Goal: Check status: Check status

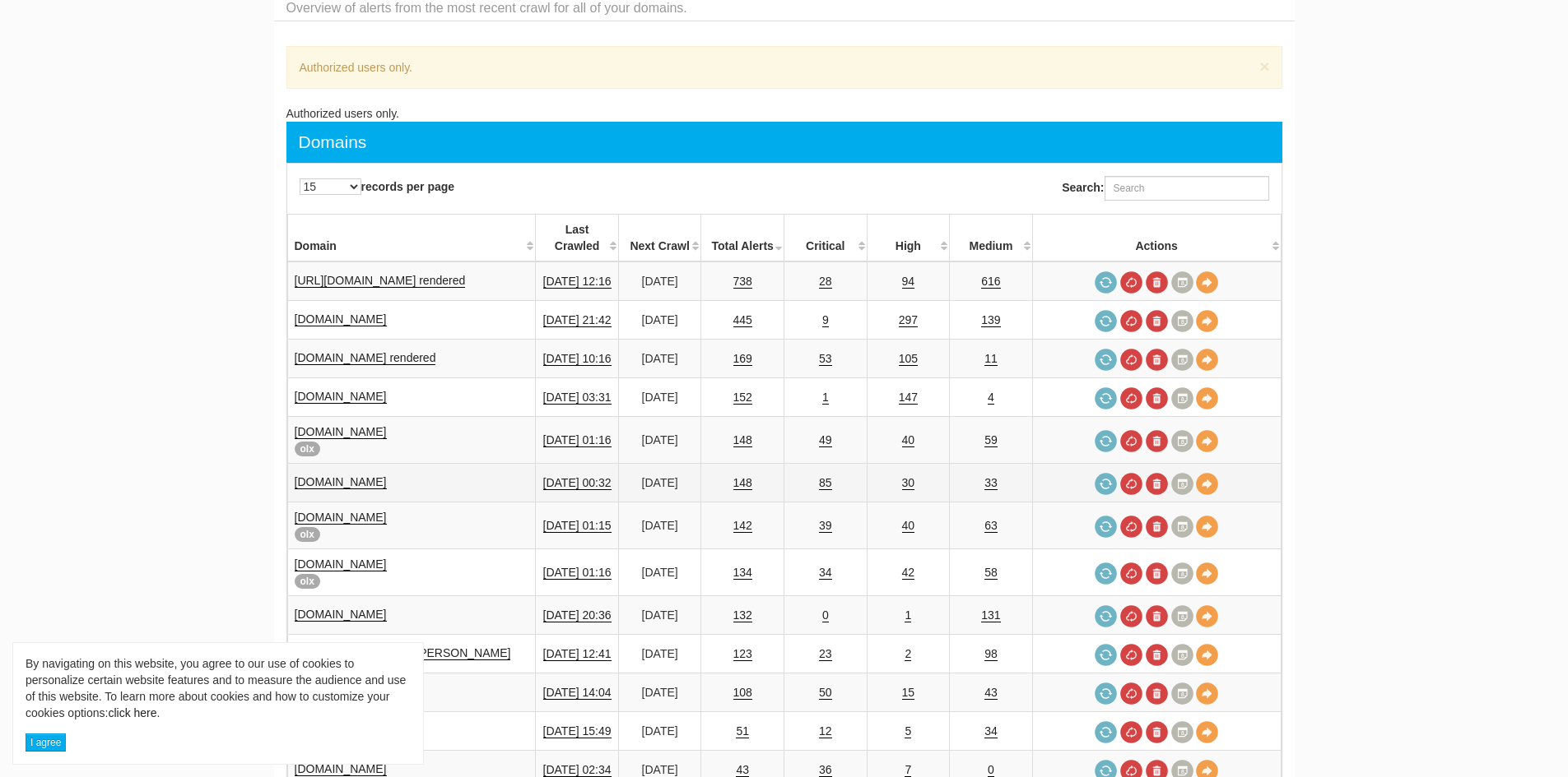
scroll to position [83, 0]
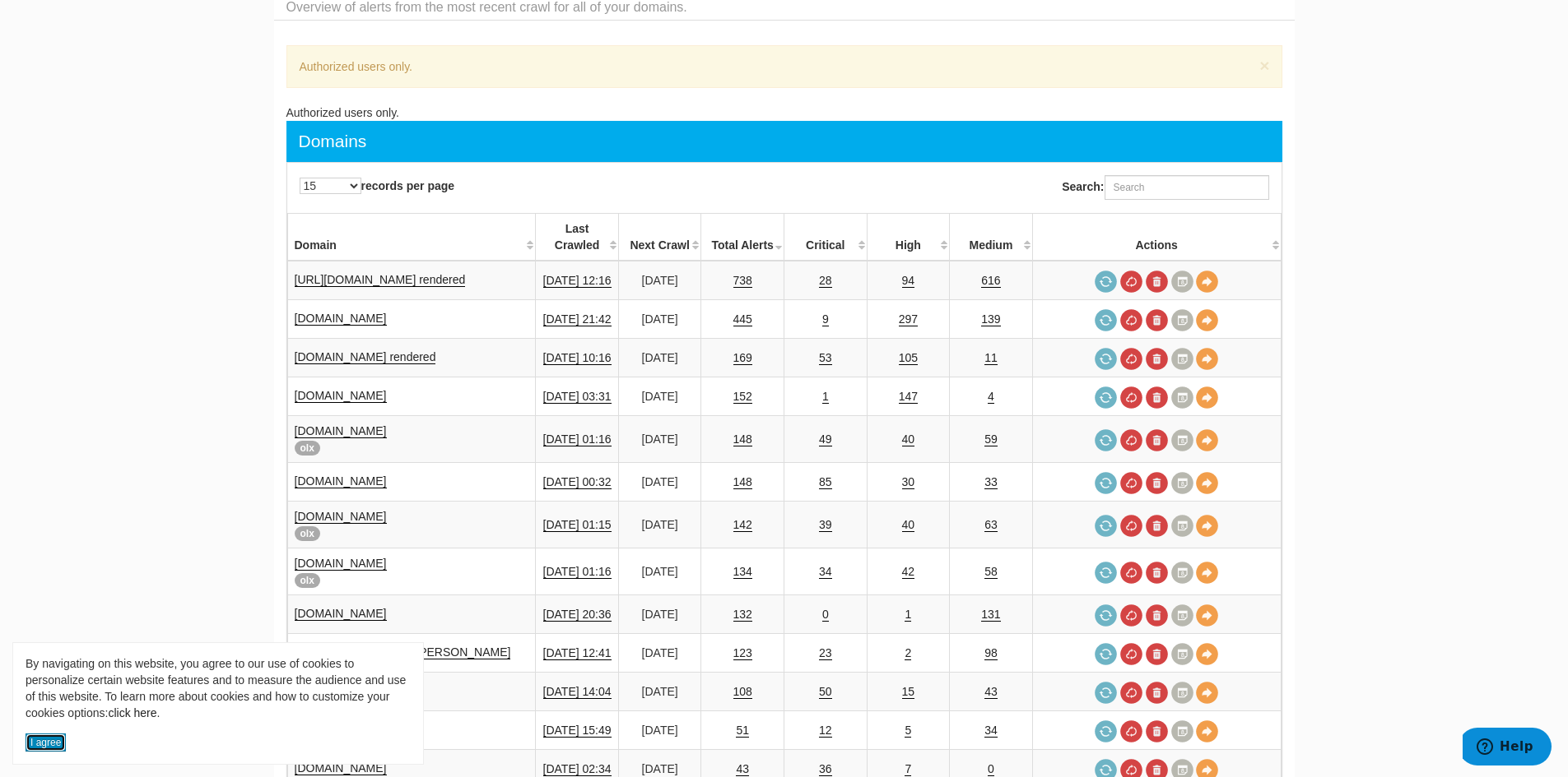
click at [45, 740] on button "I agree" at bounding box center [45, 743] width 41 height 18
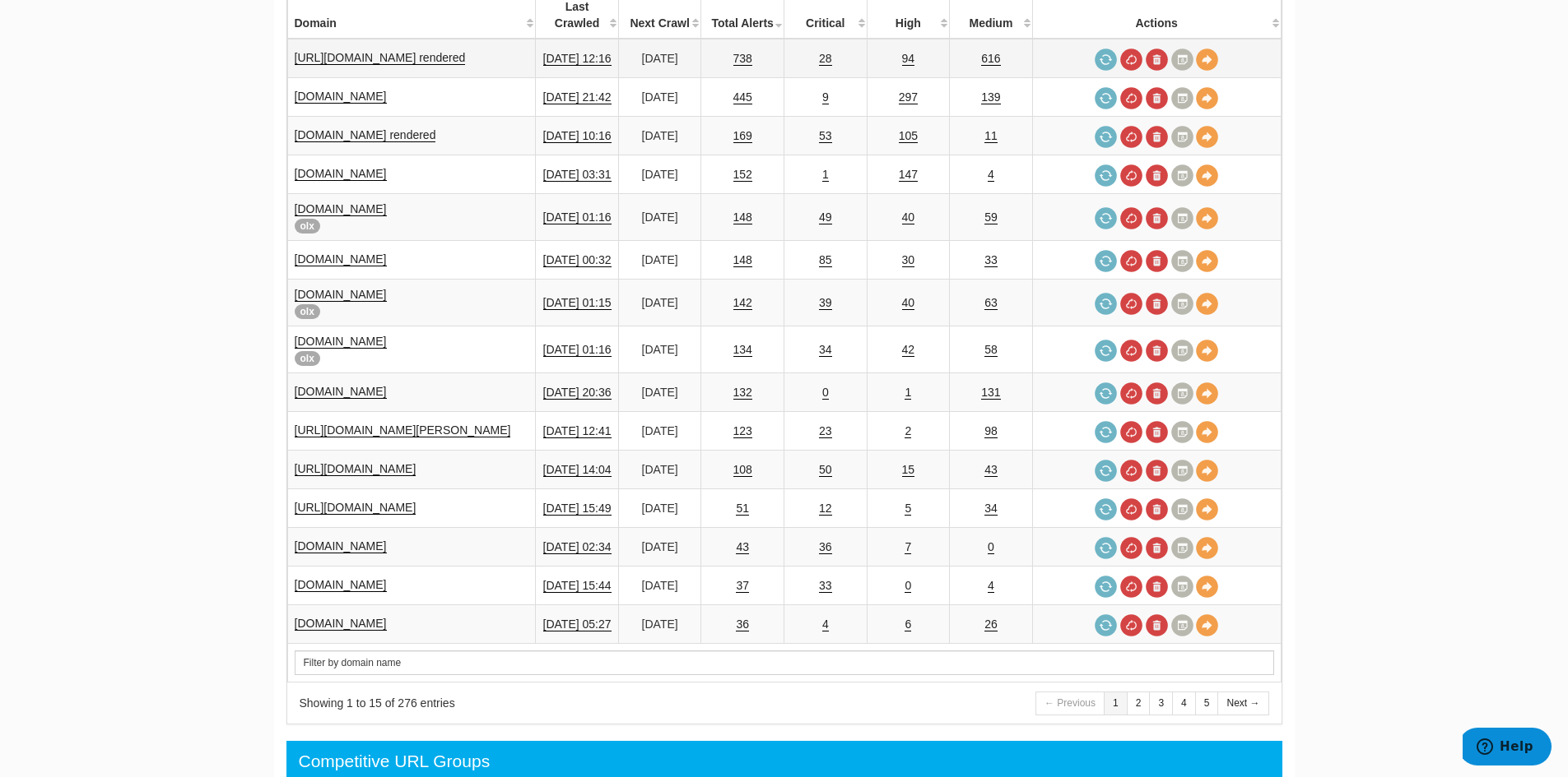
scroll to position [329, 0]
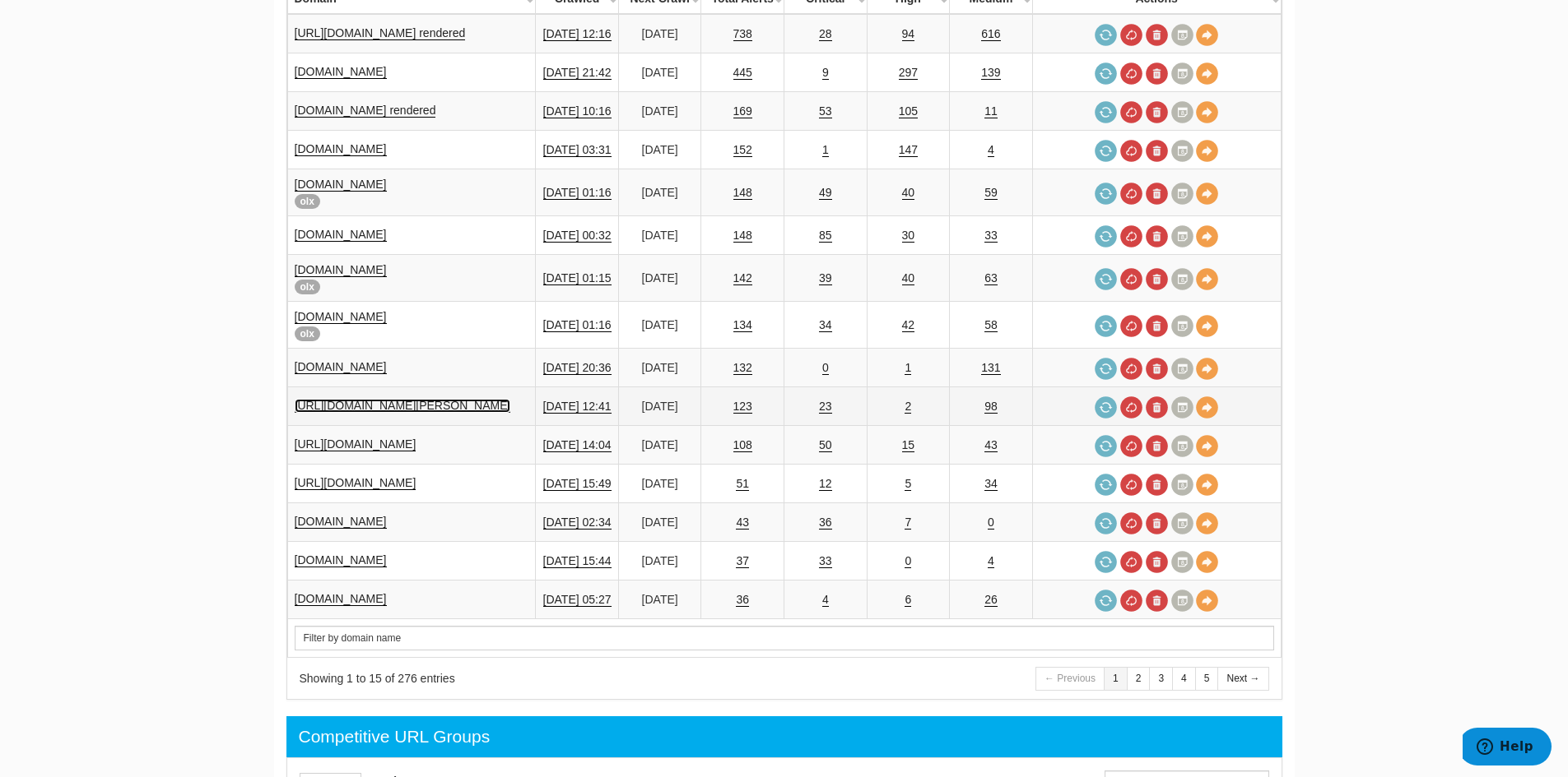
click at [396, 399] on link "[URL][DOMAIN_NAME][PERSON_NAME]" at bounding box center [403, 406] width 217 height 14
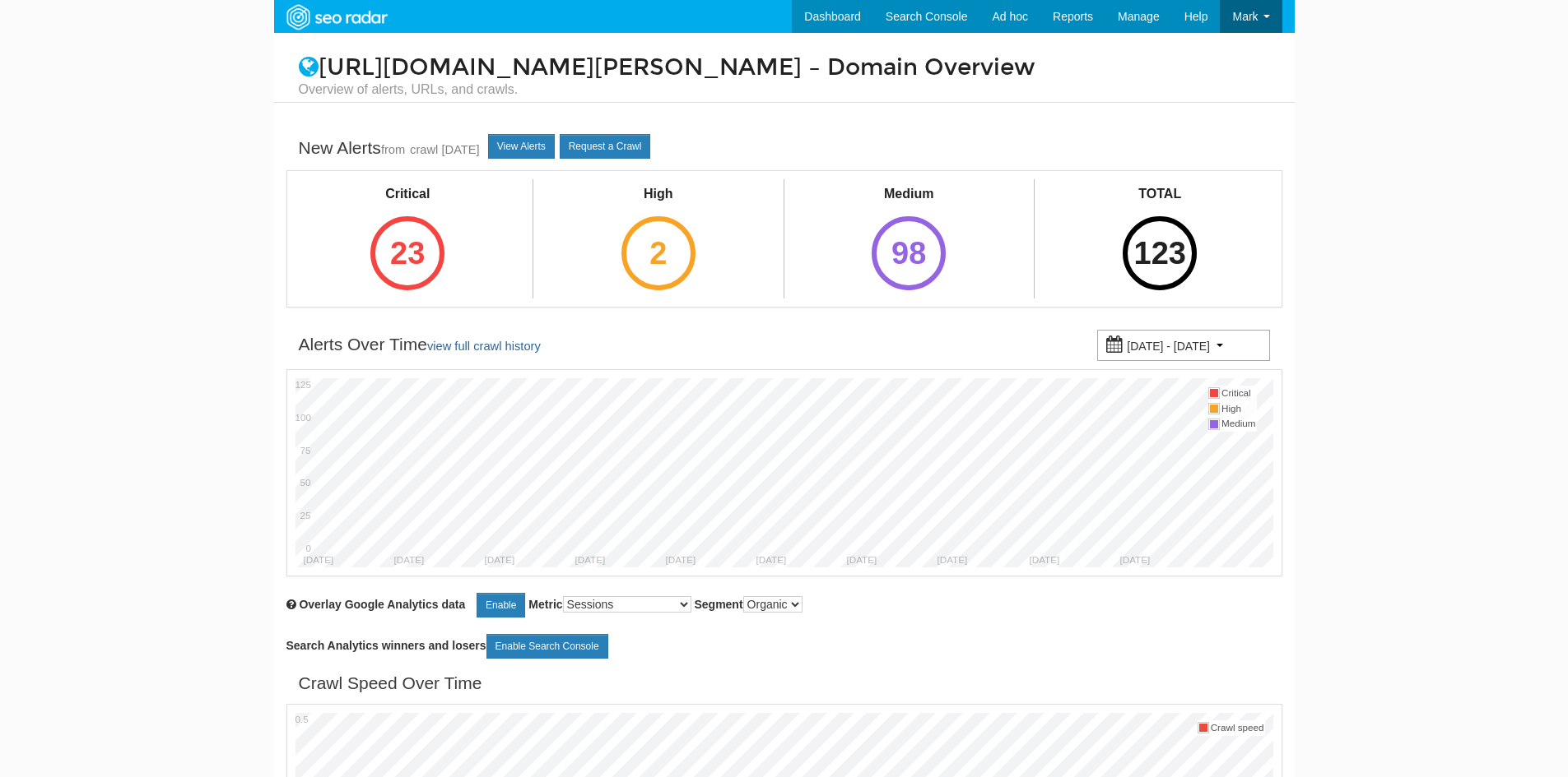
scroll to position [66, 0]
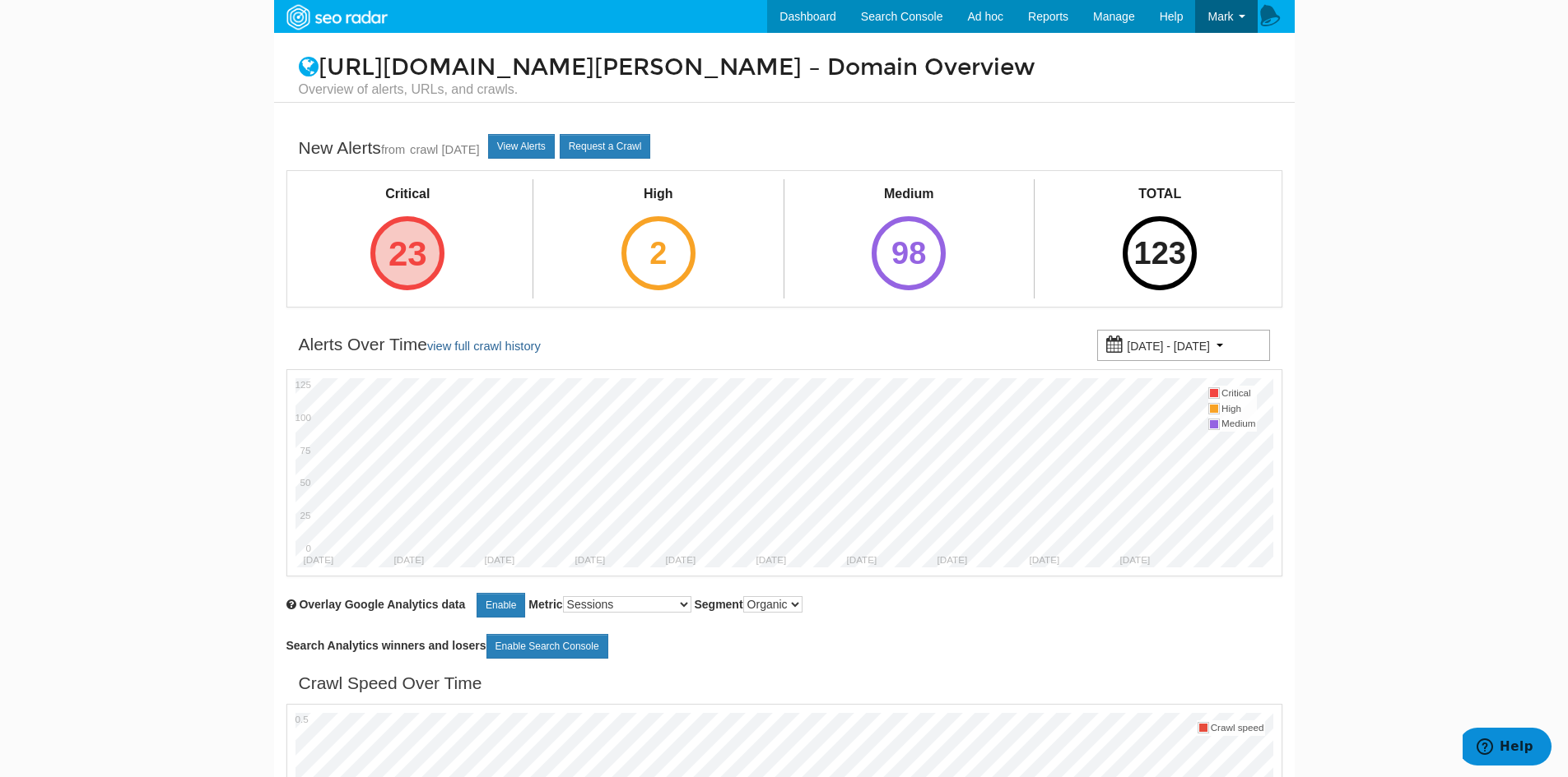
click at [409, 257] on div "23" at bounding box center [408, 254] width 74 height 74
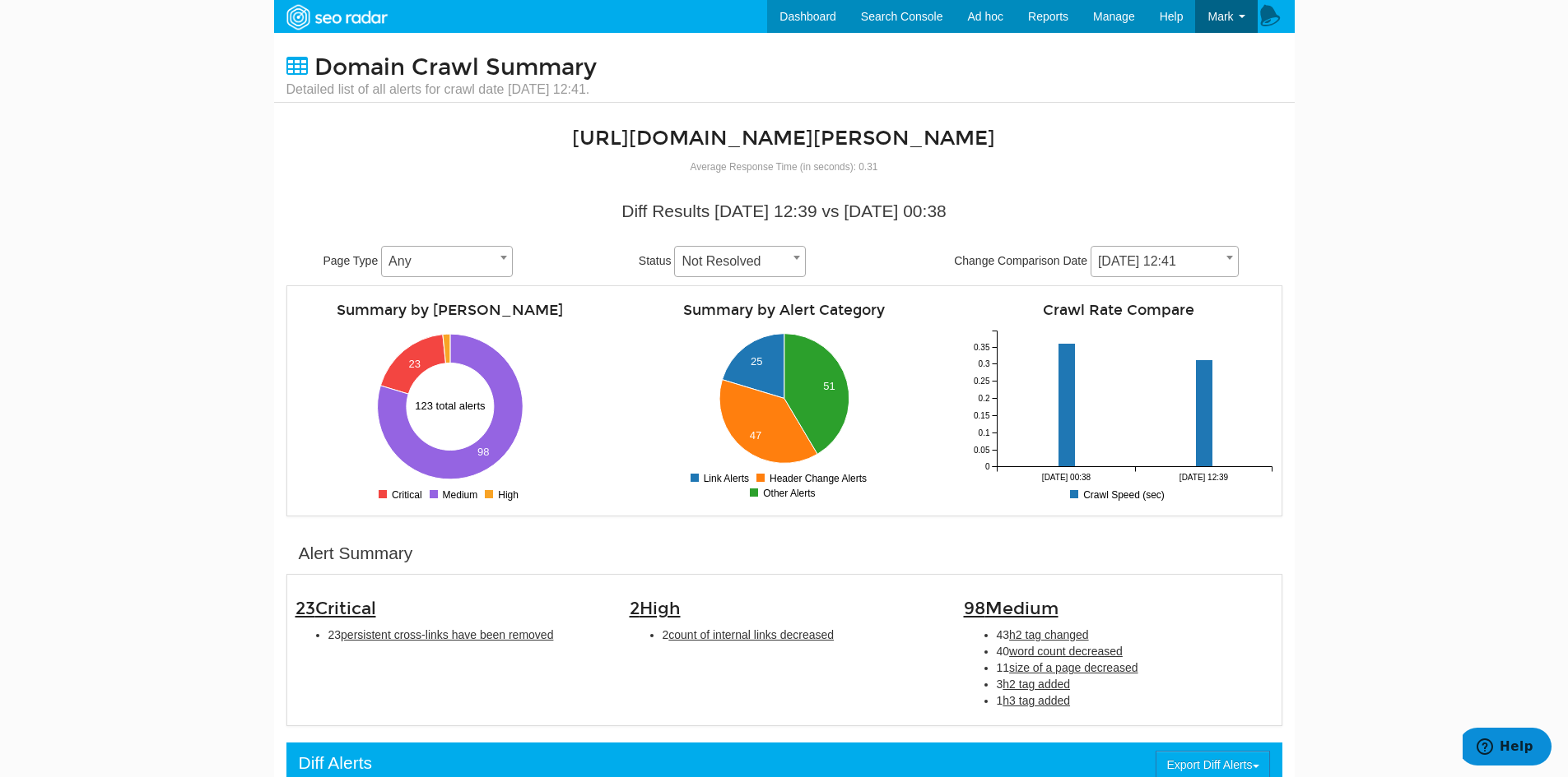
scroll to position [83, 0]
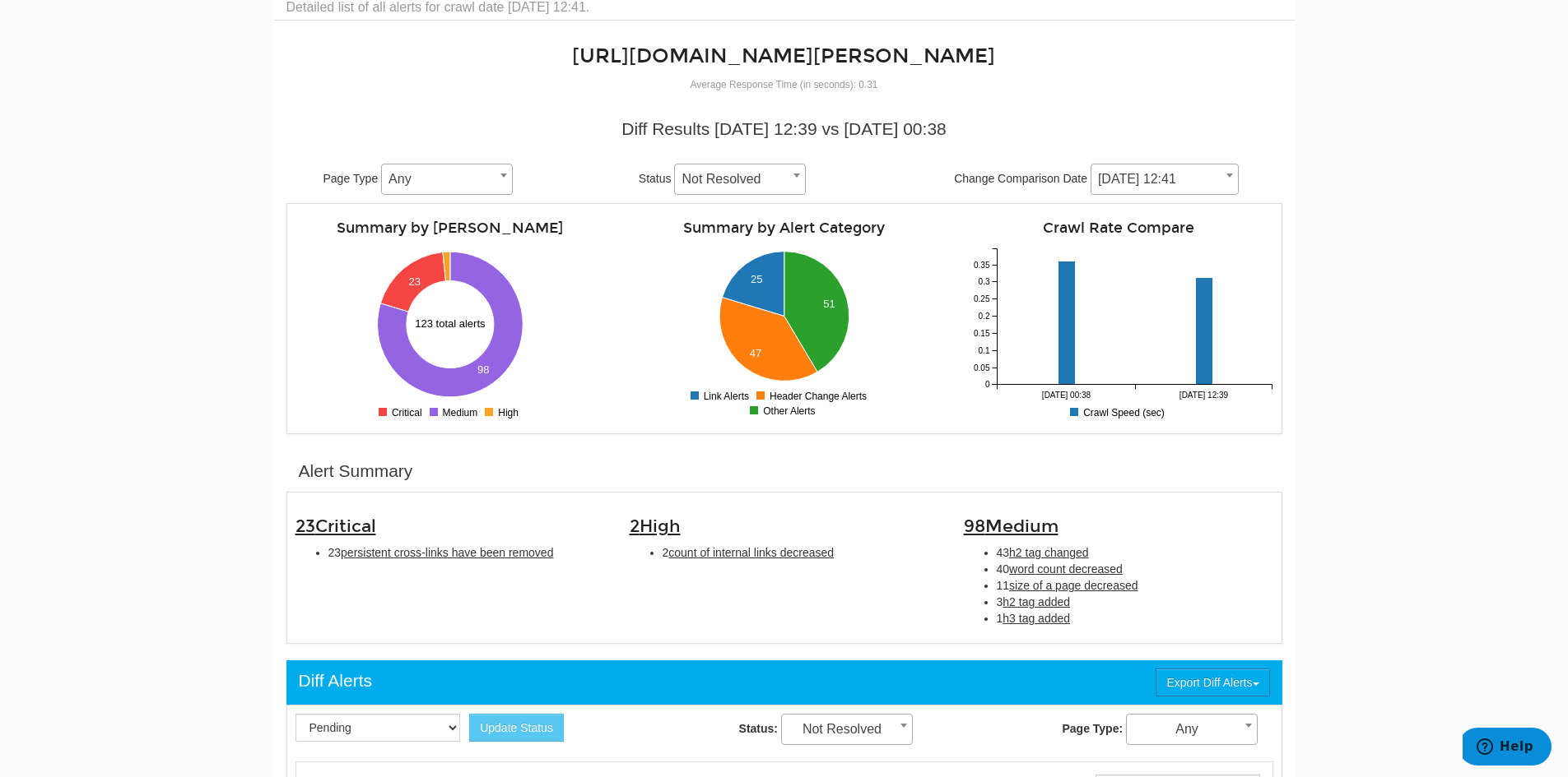
click at [535, 556] on span "persistent cross-links have been removed" at bounding box center [447, 553] width 213 height 13
type input "persistent cross-links have been removed"
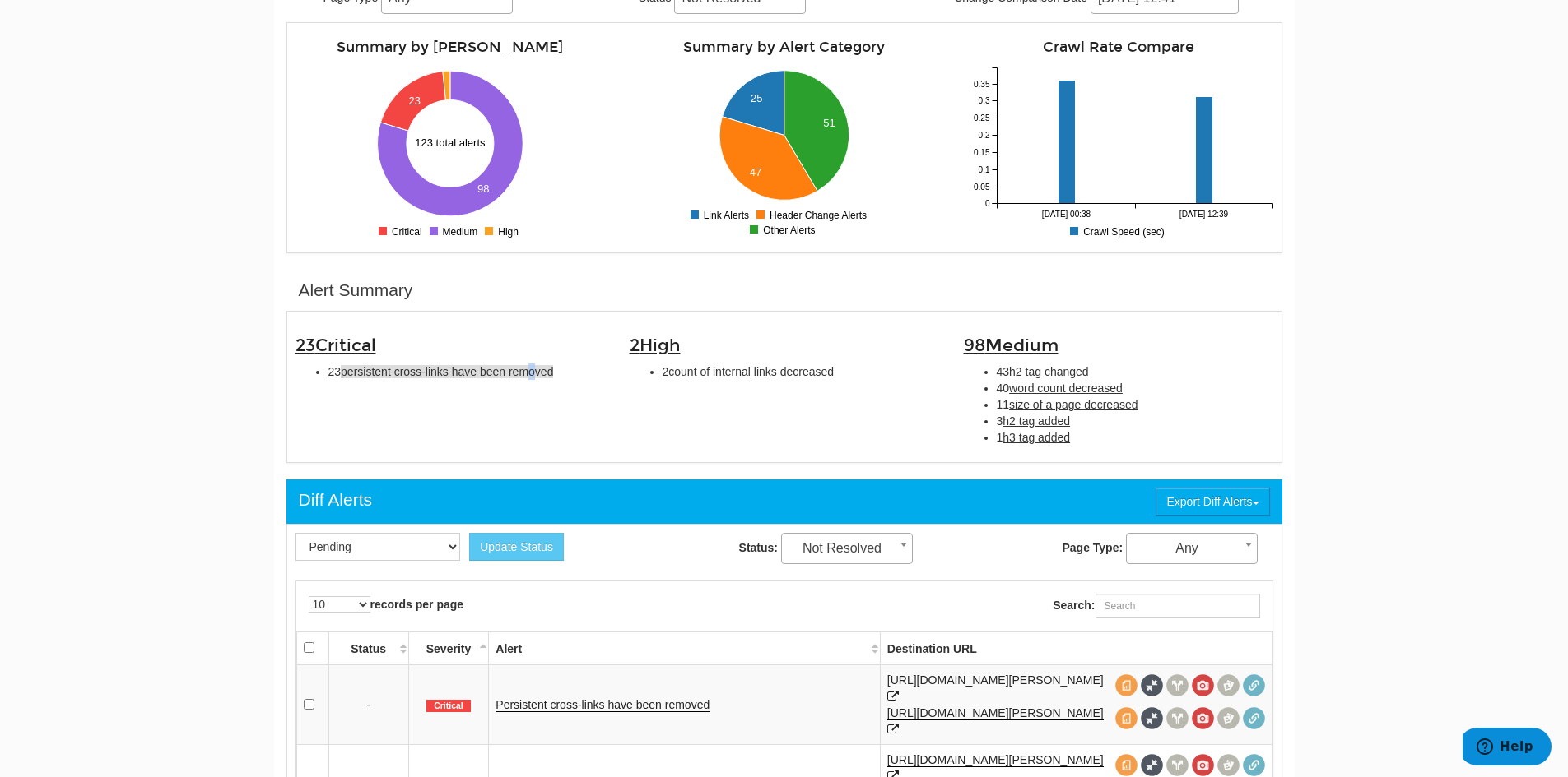
scroll to position [533, 0]
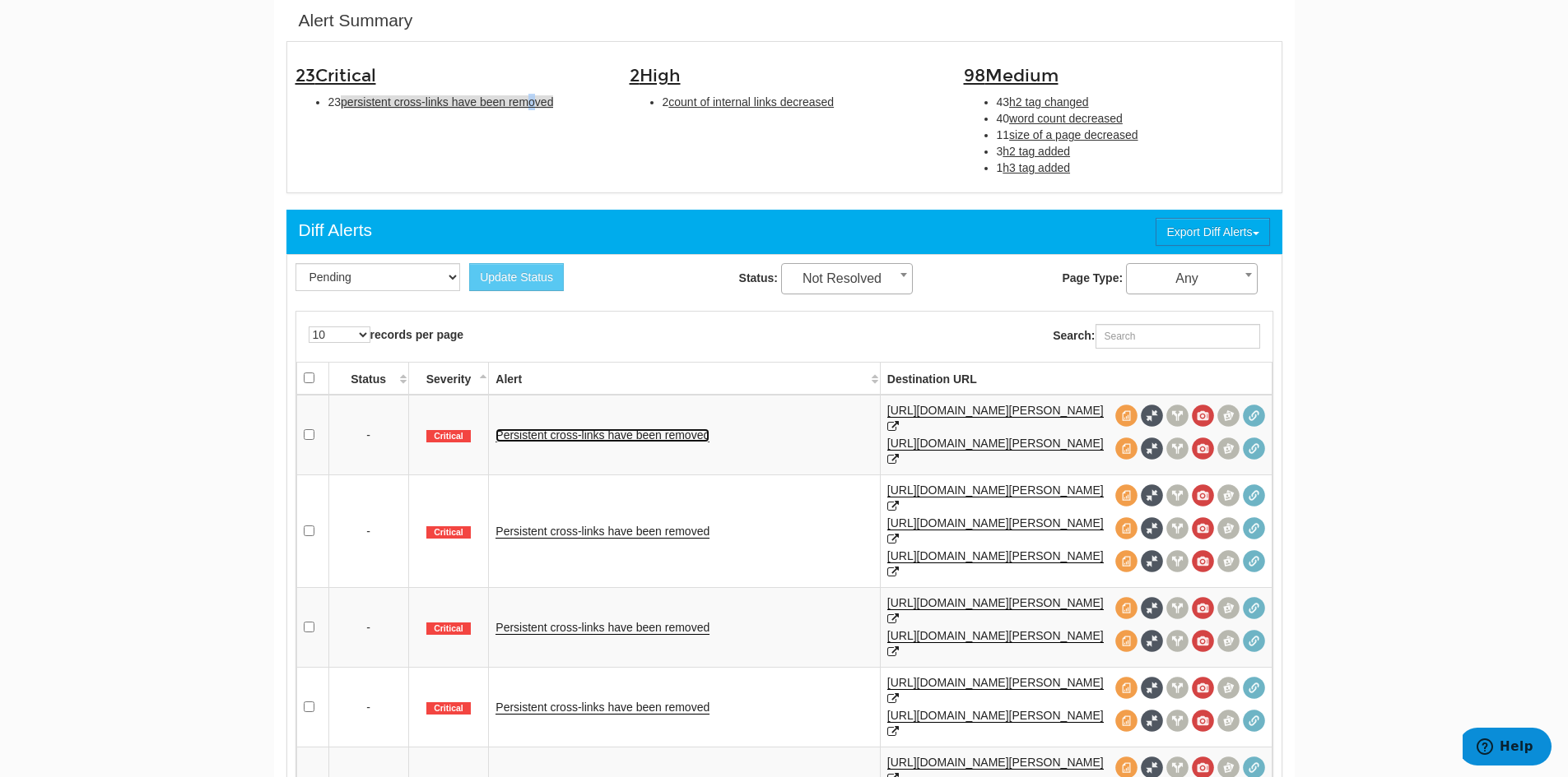
click at [606, 428] on link "Persistent cross-links have been removed" at bounding box center [602, 435] width 214 height 14
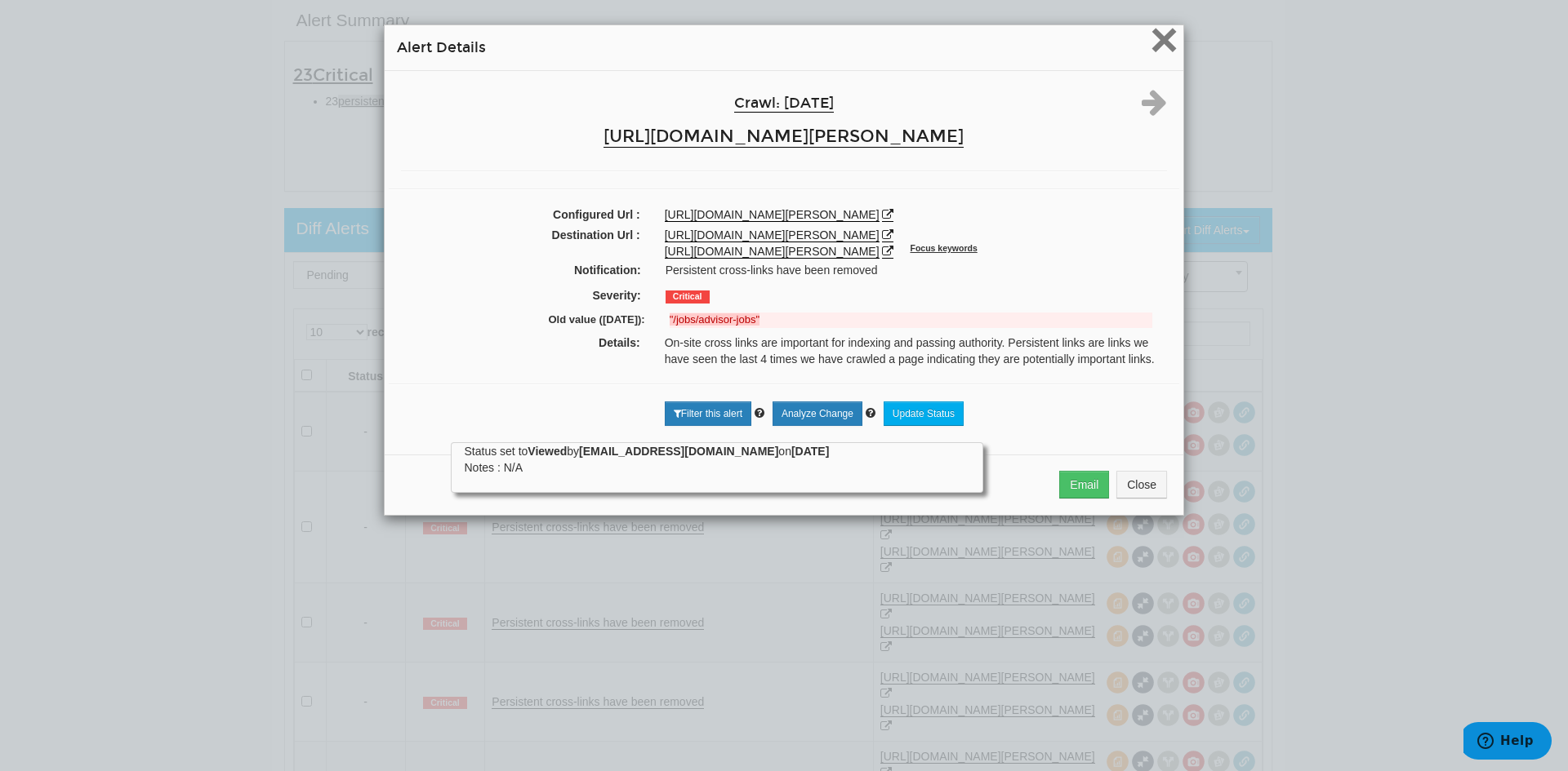
click at [1163, 48] on span "×" at bounding box center [1163, 39] width 29 height 55
